Goal: Task Accomplishment & Management: Complete application form

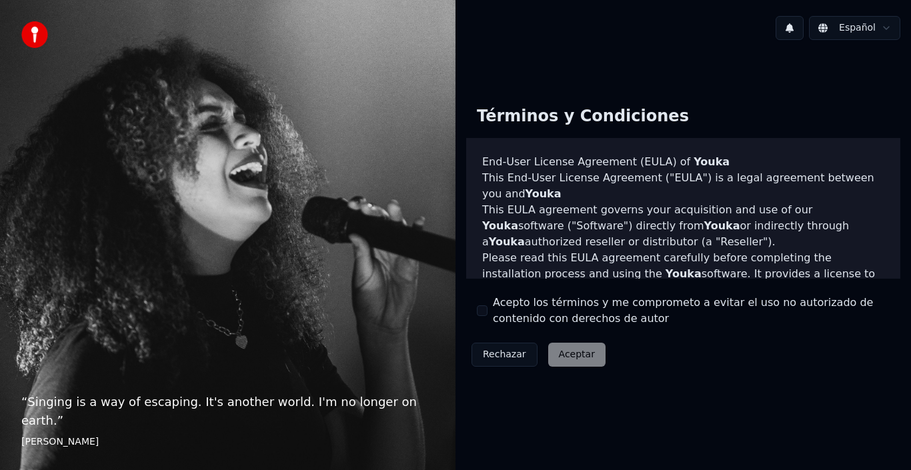
click at [481, 311] on button "Acepto los términos y me comprometo a evitar el uso no autorizado de contenido …" at bounding box center [482, 310] width 11 height 11
click at [480, 307] on button "Acepto los términos y me comprometo a evitar el uso no autorizado de contenido …" at bounding box center [482, 310] width 11 height 11
click at [560, 355] on button "Aceptar" at bounding box center [576, 355] width 57 height 24
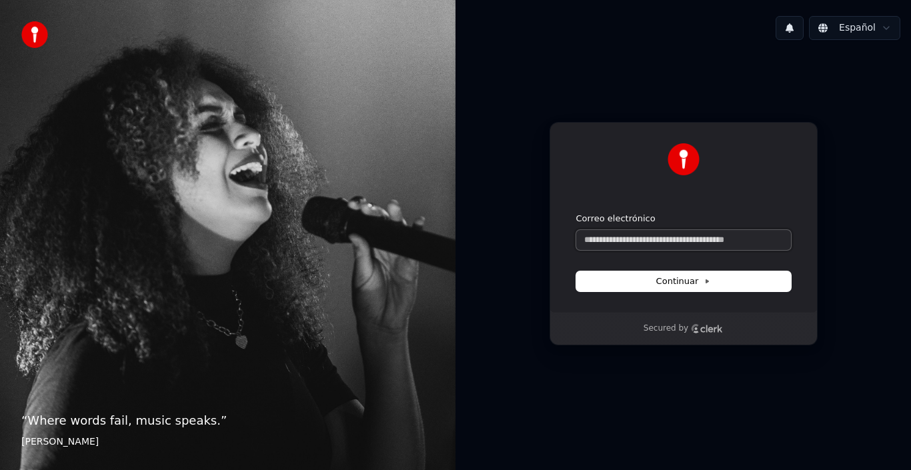
click at [661, 243] on input "Correo electrónico" at bounding box center [683, 240] width 215 height 20
click at [660, 281] on span "Continuar" at bounding box center [683, 281] width 55 height 12
type input "**********"
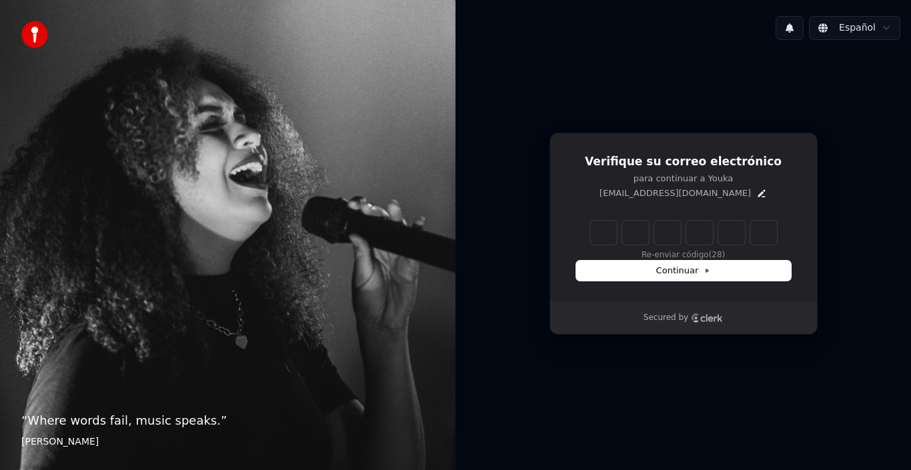
click at [660, 281] on div "Verifique su correo electrónico para continuar a Youka [EMAIL_ADDRESS][DOMAIN_N…" at bounding box center [684, 217] width 268 height 169
click at [595, 231] on input "Enter verification code" at bounding box center [683, 233] width 187 height 24
